Goal: Task Accomplishment & Management: Manage account settings

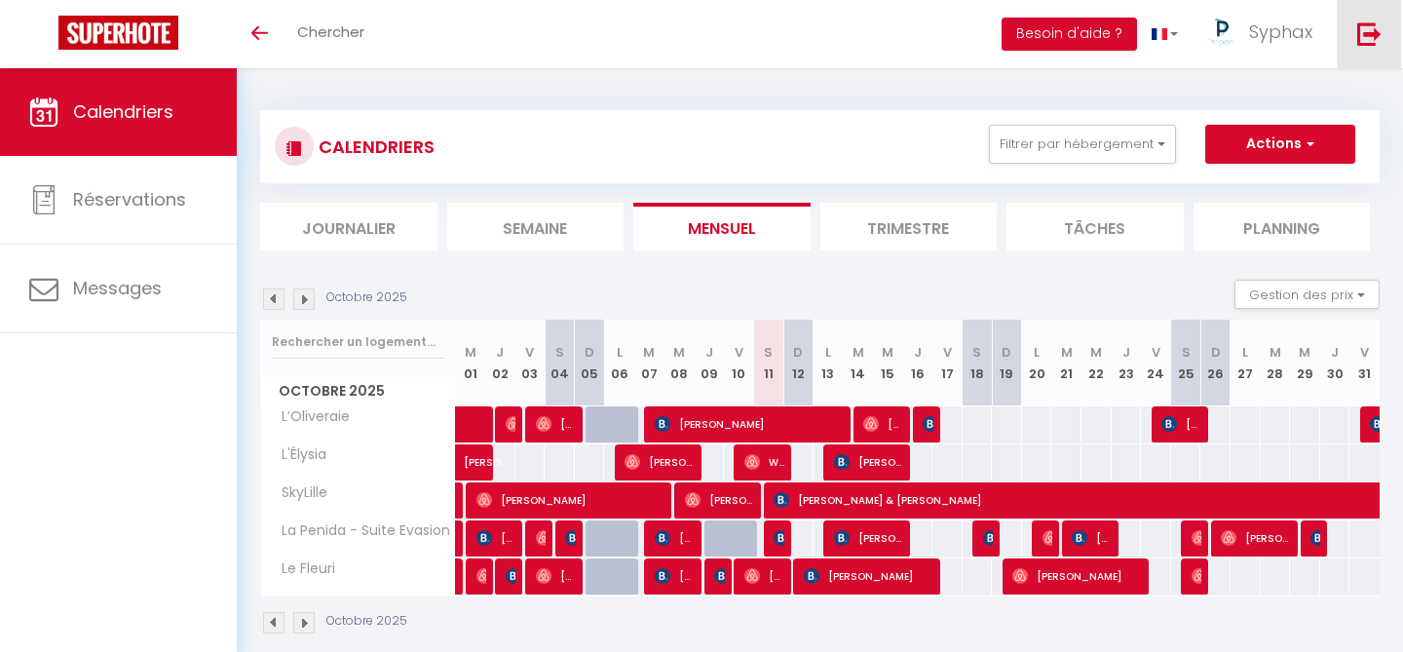
click at [1358, 50] on link at bounding box center [1369, 34] width 64 height 68
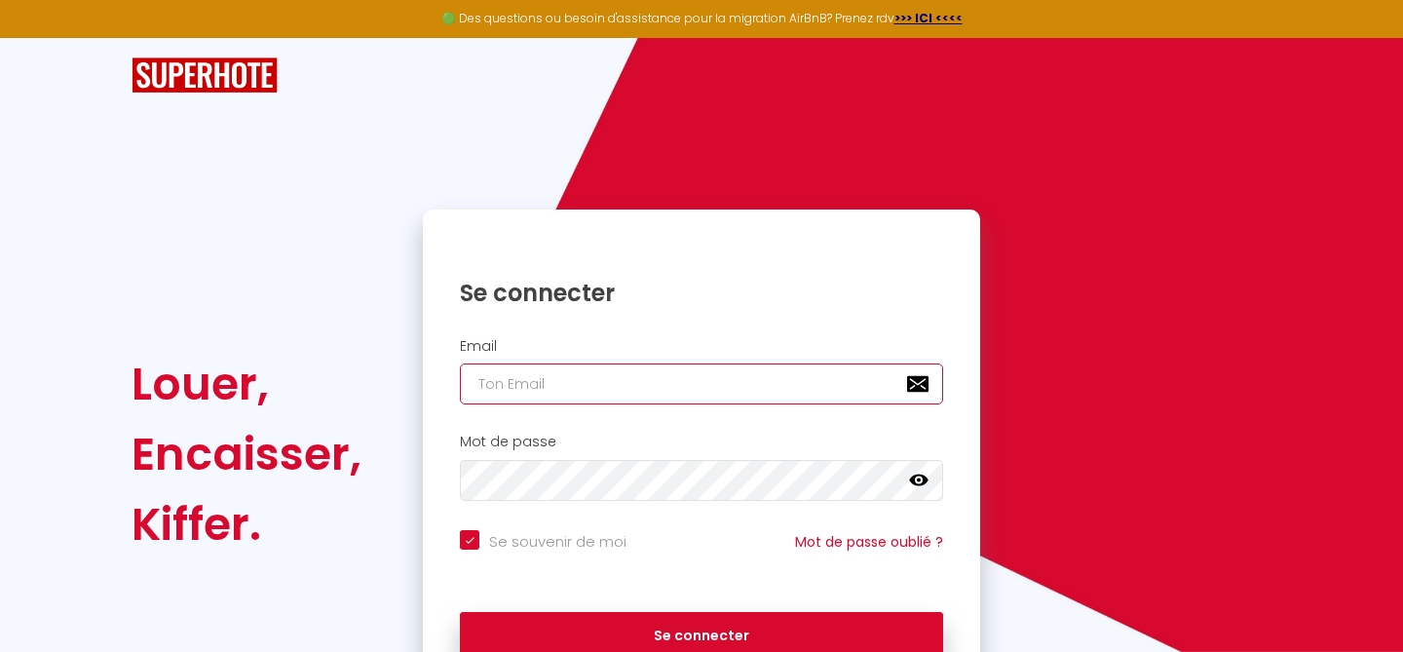
type input "[EMAIL_ADDRESS][DOMAIN_NAME]"
checkbox input "true"
click at [707, 375] on input "[EMAIL_ADDRESS][DOMAIN_NAME]" at bounding box center [701, 383] width 483 height 41
type input "[EMAIL_ADDRESS][DOMAIN_NAME]"
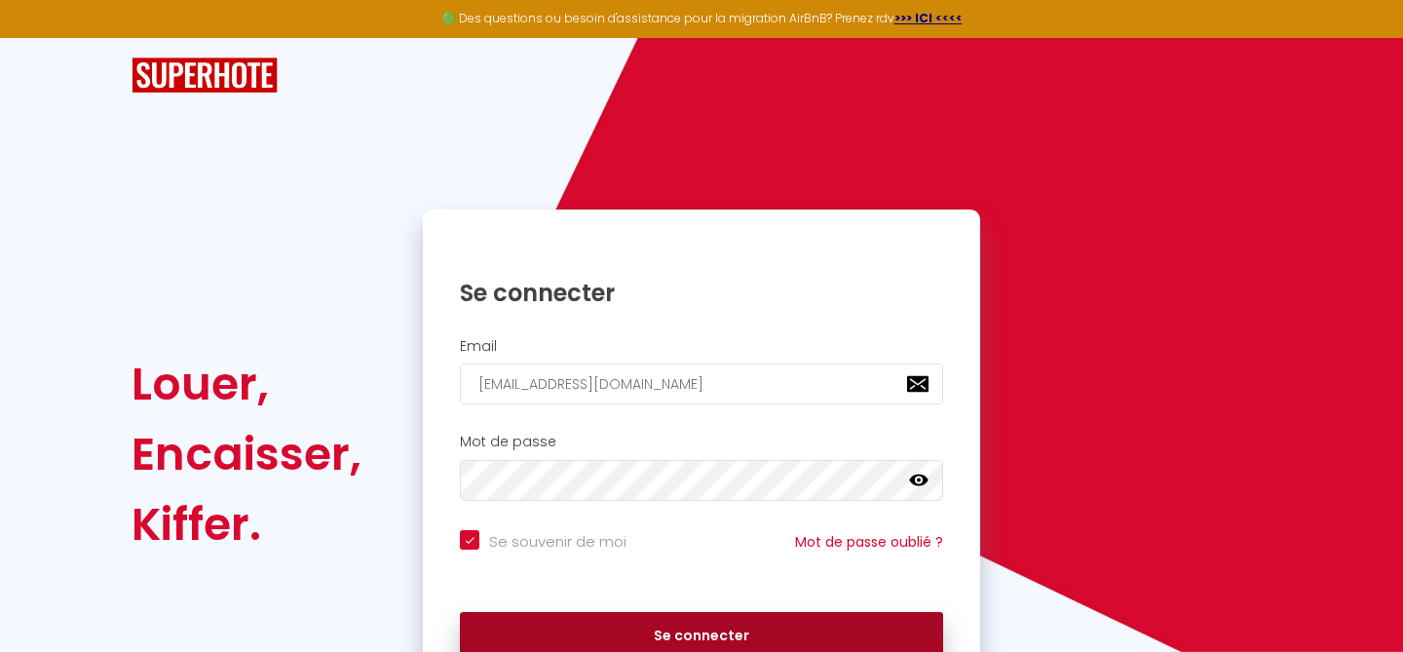
click at [615, 624] on button "Se connecter" at bounding box center [701, 636] width 483 height 49
checkbox input "true"
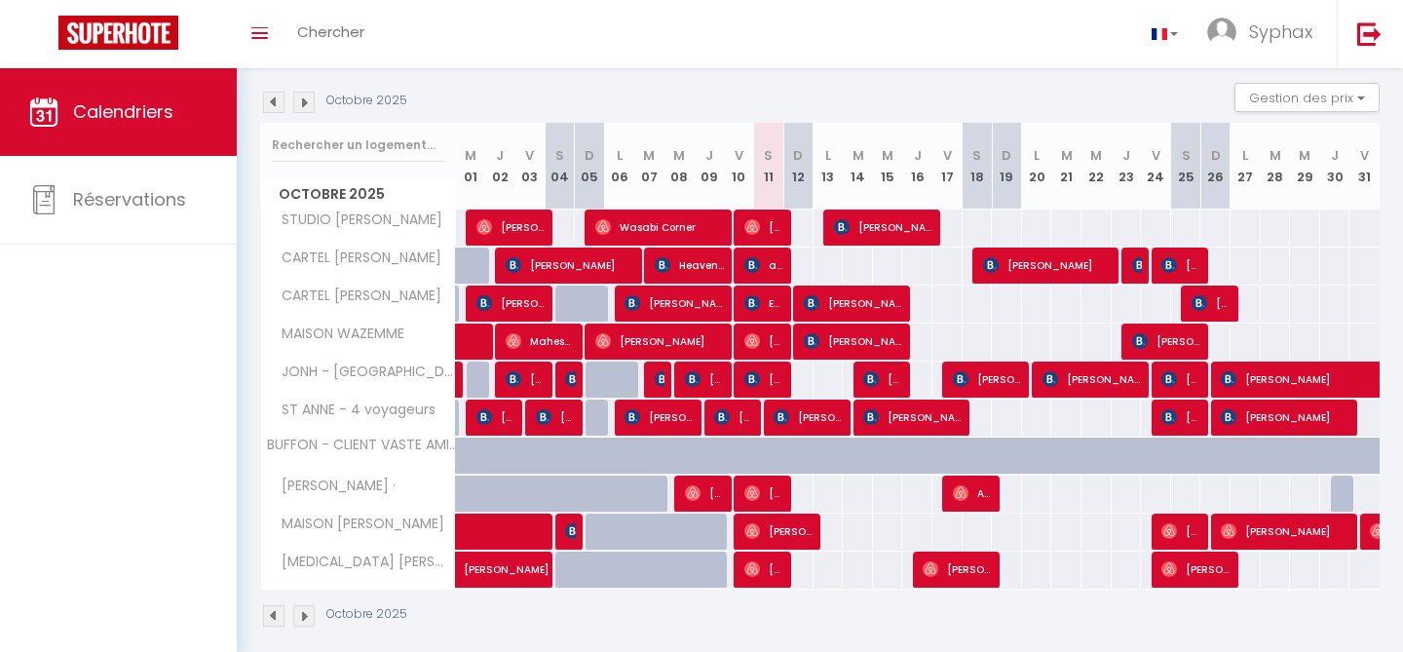
scroll to position [203, 0]
